Goal: Task Accomplishment & Management: Complete application form

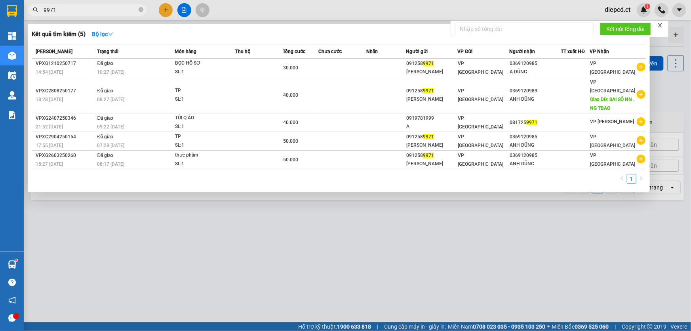
type input "9971"
click at [164, 11] on div at bounding box center [345, 165] width 691 height 331
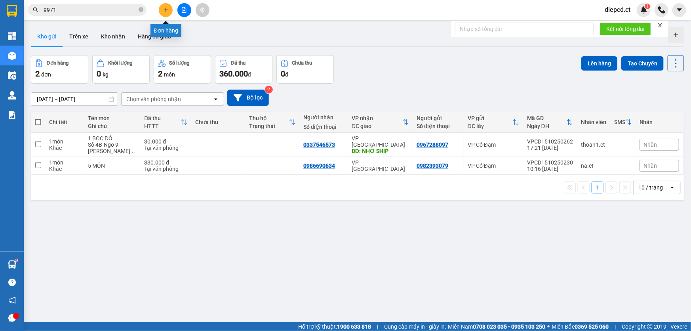
click at [168, 9] on icon "plus" at bounding box center [166, 10] width 6 height 6
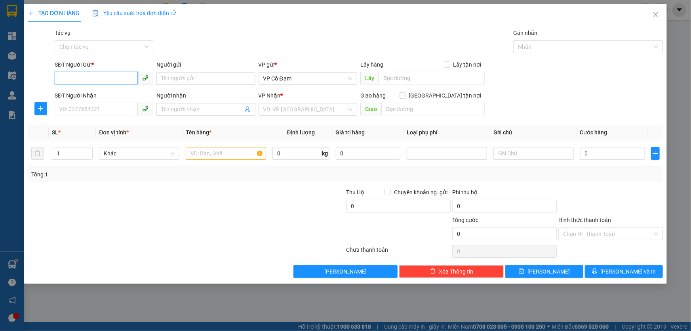
click at [100, 82] on input "SĐT Người Gửi *" at bounding box center [96, 78] width 83 height 13
type input "0"
click at [660, 15] on span "Close" at bounding box center [656, 15] width 22 height 22
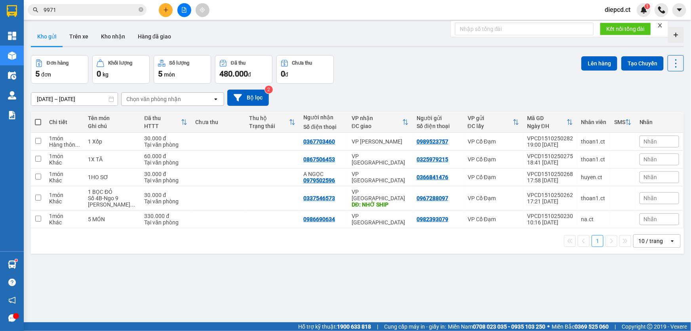
click at [168, 7] on icon "plus" at bounding box center [166, 10] width 6 height 6
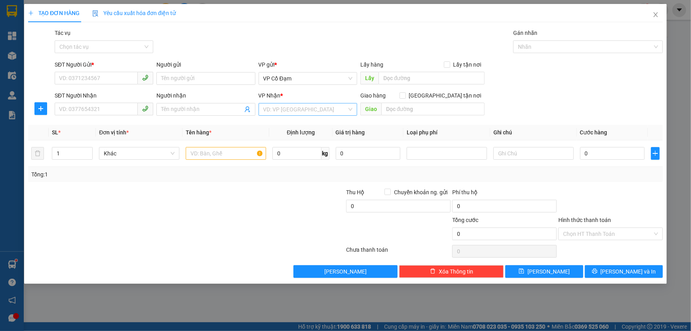
click at [320, 111] on input "search" at bounding box center [305, 109] width 84 height 12
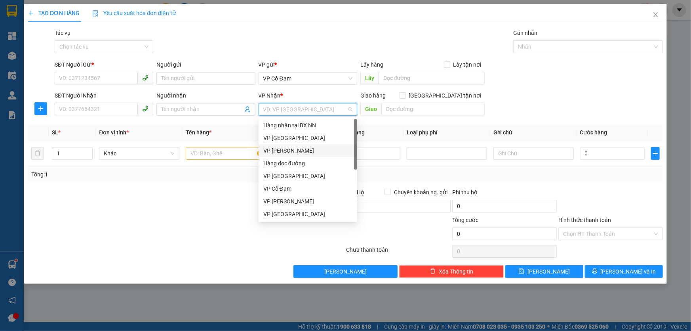
click at [284, 147] on div "VP [PERSON_NAME]" at bounding box center [307, 150] width 89 height 9
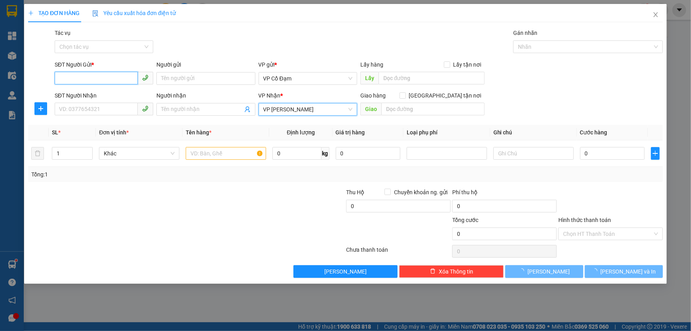
click at [112, 79] on input "SĐT Người Gửi *" at bounding box center [96, 78] width 83 height 13
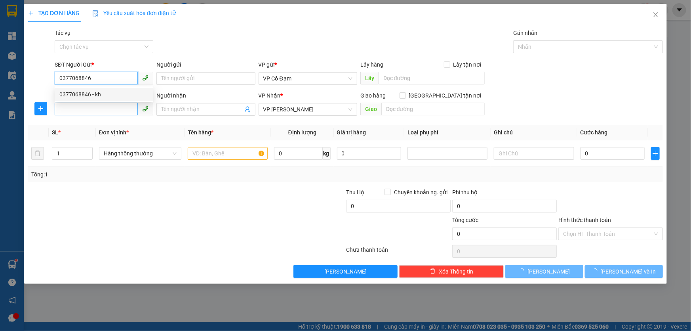
type input "0377068846"
click at [111, 112] on input "SĐT Người Nhận" at bounding box center [96, 109] width 83 height 13
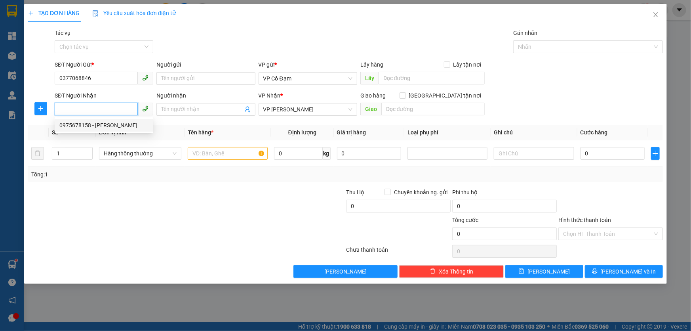
click at [81, 125] on div "0975678158 - [PERSON_NAME]" at bounding box center [103, 125] width 89 height 9
type input "0975678158"
type input "[PERSON_NAME]"
type input "40.000"
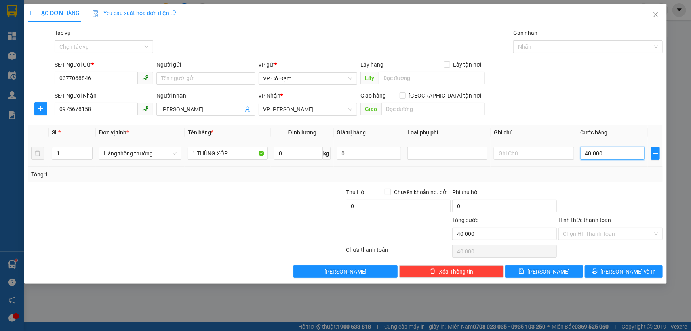
click at [621, 155] on input "40.000" at bounding box center [613, 153] width 65 height 13
type input "5"
type input "50"
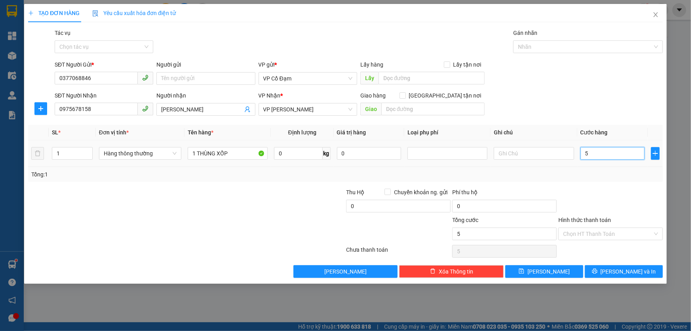
type input "50"
type input "50.000"
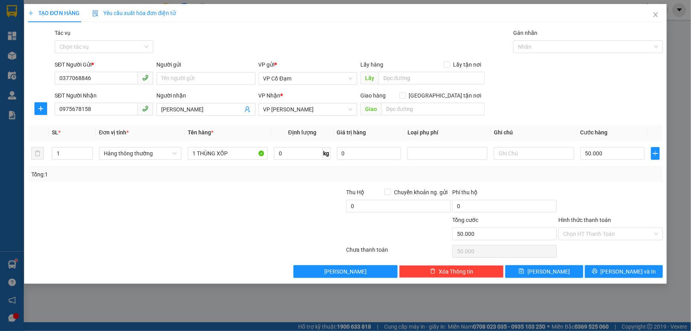
click at [610, 173] on div "Tổng: 1" at bounding box center [345, 174] width 629 height 9
click at [544, 269] on button "[PERSON_NAME]" at bounding box center [544, 271] width 78 height 13
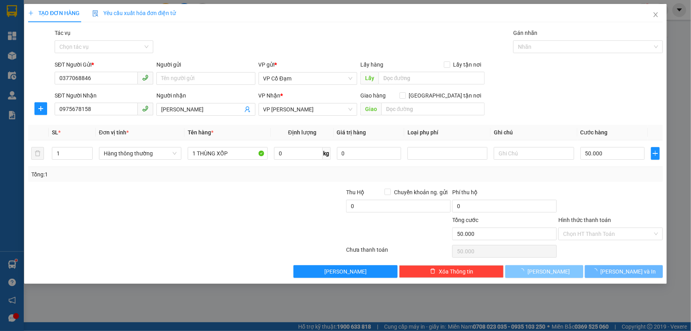
type input "0"
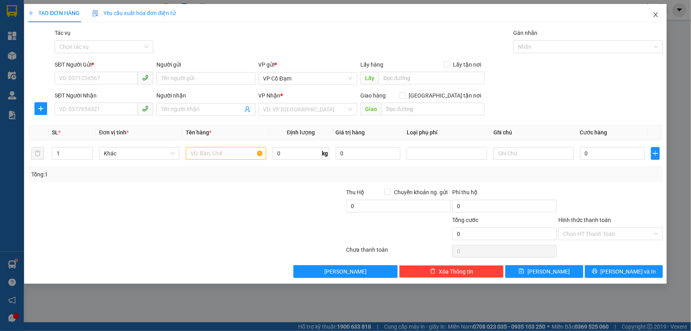
click at [655, 17] on icon "close" at bounding box center [656, 14] width 6 height 6
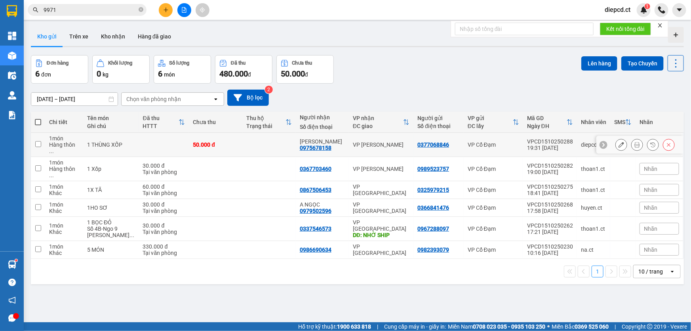
click at [143, 143] on td at bounding box center [164, 145] width 50 height 24
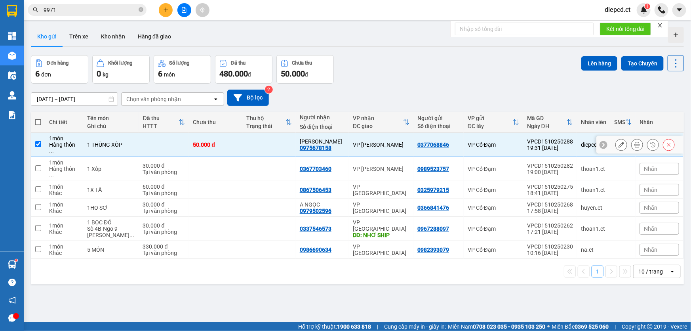
checkbox input "true"
click at [619, 142] on icon at bounding box center [622, 145] width 6 height 6
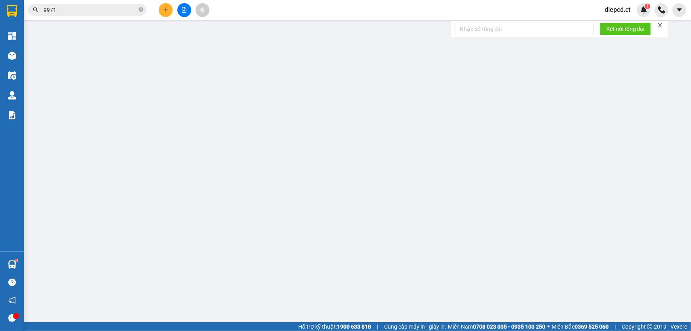
type input "0377068846"
type input "0975678158"
type input "[PERSON_NAME]"
type input "0"
type input "50.000"
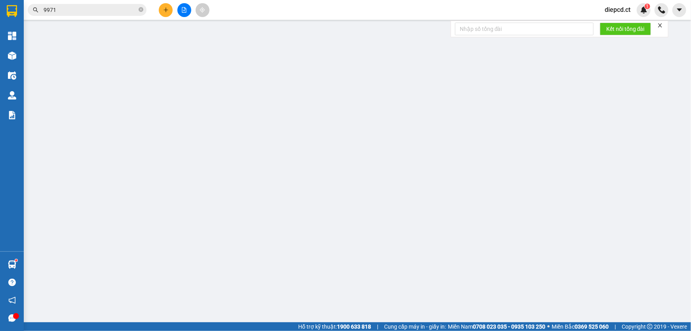
type input "50.000"
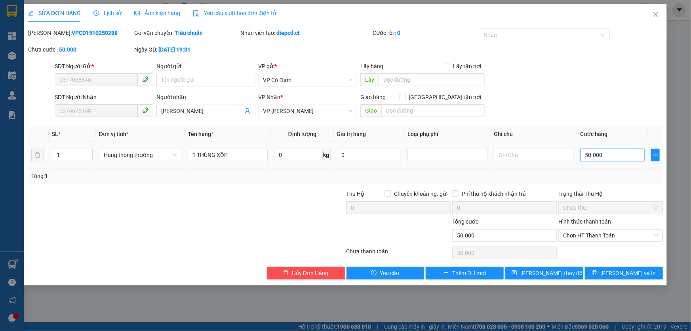
click at [605, 156] on input "50.000" at bounding box center [613, 155] width 65 height 13
type input "0"
click at [579, 237] on span "Chọn HT Thanh Toán" at bounding box center [610, 235] width 95 height 12
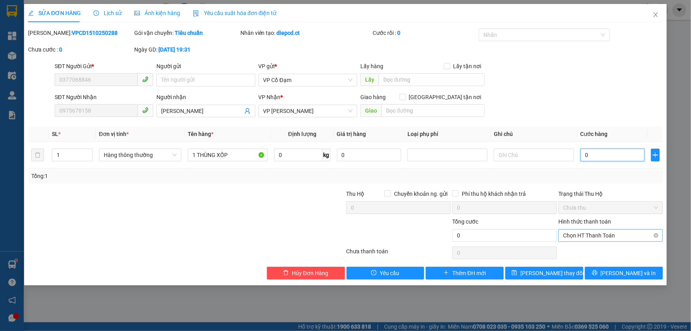
type input "0"
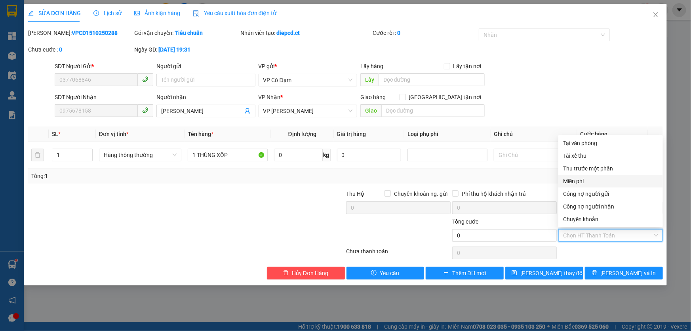
click at [578, 181] on div "Miễn phí" at bounding box center [610, 181] width 95 height 9
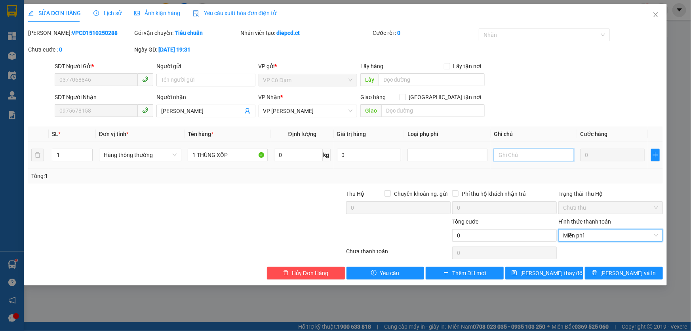
click at [516, 159] on input "text" at bounding box center [534, 155] width 80 height 13
type input "XẾP QUÝ MIỄN CƯỚC"
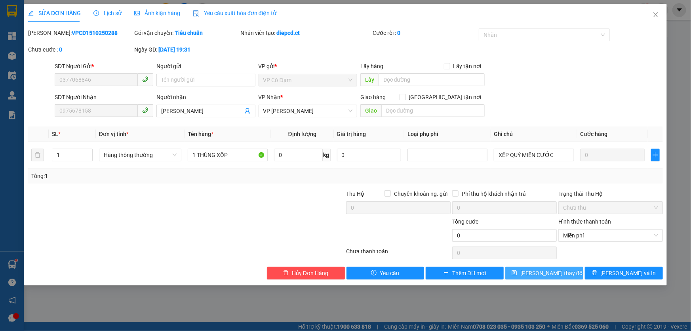
click at [551, 275] on span "[PERSON_NAME] thay đổi" at bounding box center [551, 273] width 63 height 9
